Goal: Task Accomplishment & Management: Manage account settings

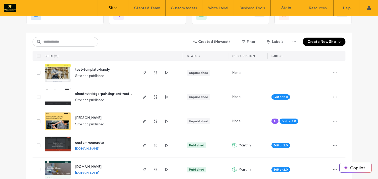
scroll to position [140, 0]
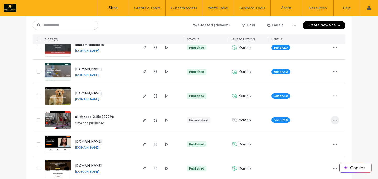
click at [335, 121] on span "button" at bounding box center [335, 120] width 8 height 8
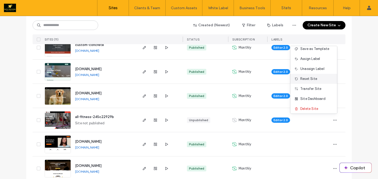
scroll to position [27, 0]
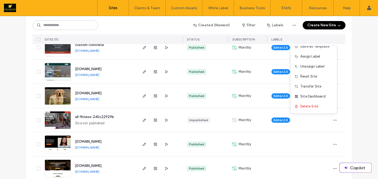
click at [355, 113] on div "Site List Start with a template Get a head start with AI Collect content first …" at bounding box center [189, 55] width 378 height 359
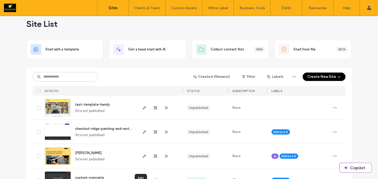
scroll to position [0, 0]
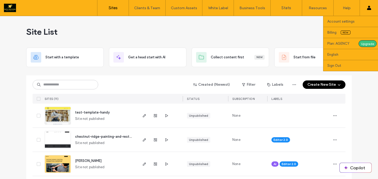
click at [349, 45] on label "Plan: AGENCY" at bounding box center [342, 43] width 31 height 4
click at [345, 43] on label "Plan: AGENCY" at bounding box center [342, 43] width 31 height 4
click at [369, 41] on div "Upgrade" at bounding box center [367, 43] width 18 height 7
click at [338, 32] on link "Billing New" at bounding box center [352, 32] width 51 height 11
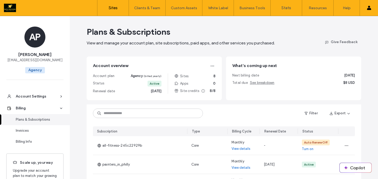
click at [111, 9] on label "Sites" at bounding box center [113, 8] width 9 height 5
